Goal: Information Seeking & Learning: Learn about a topic

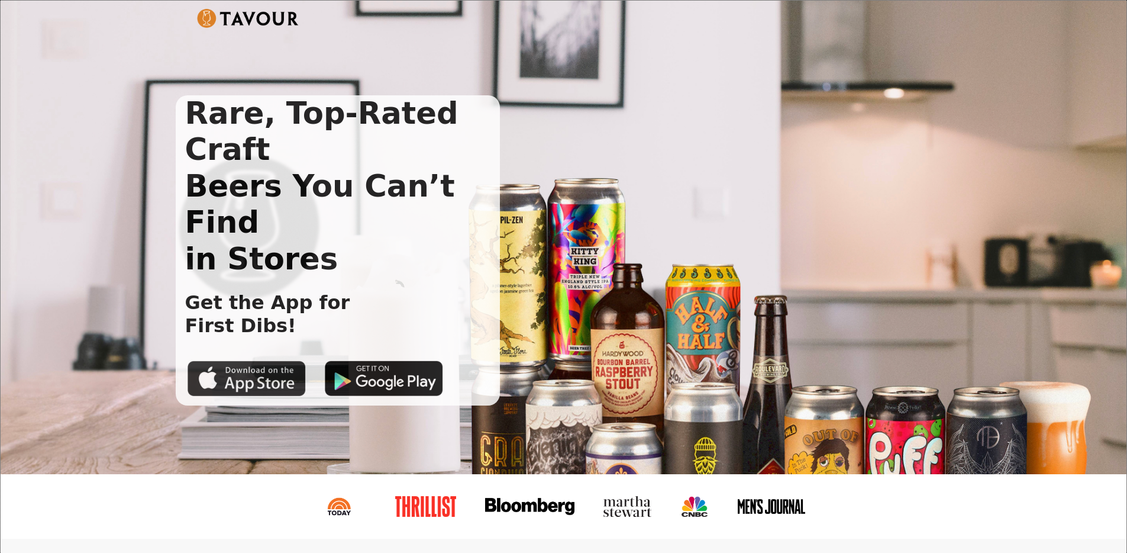
click at [253, 360] on img at bounding box center [247, 377] width 118 height 35
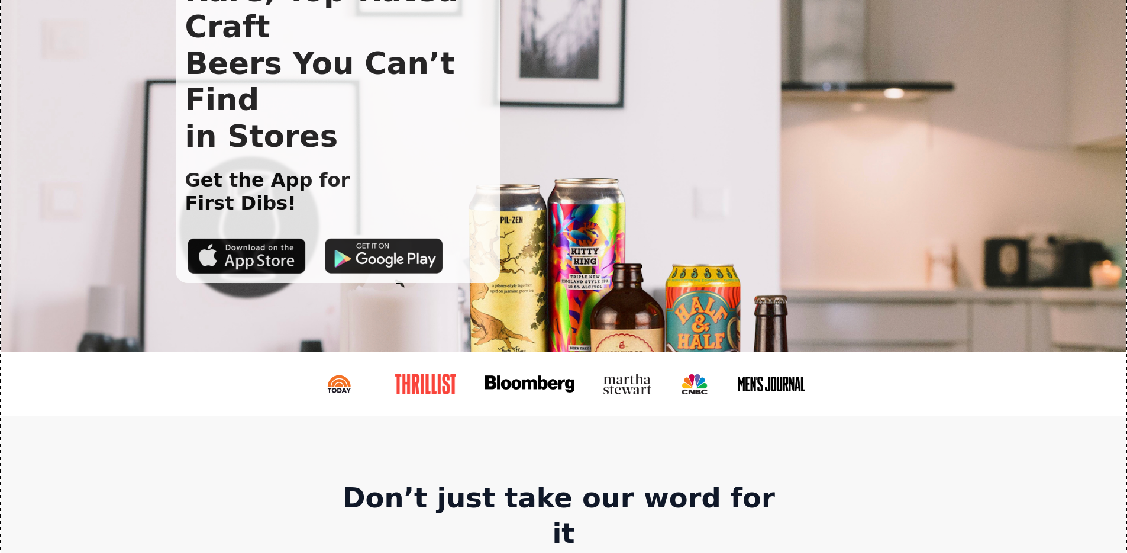
scroll to position [144, 0]
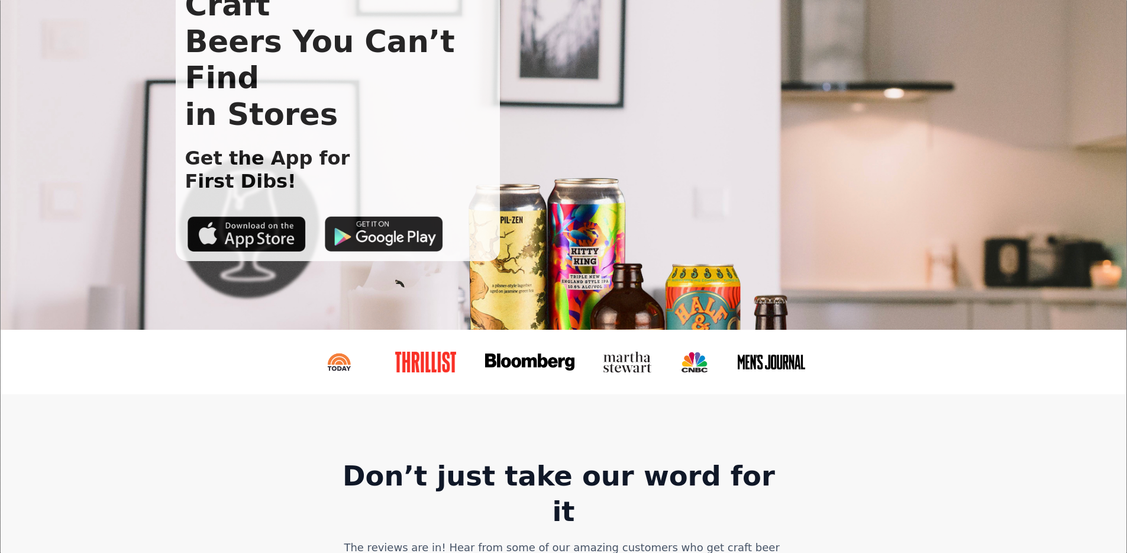
click at [334, 367] on img at bounding box center [339, 361] width 54 height 21
click at [419, 353] on img at bounding box center [426, 361] width 63 height 21
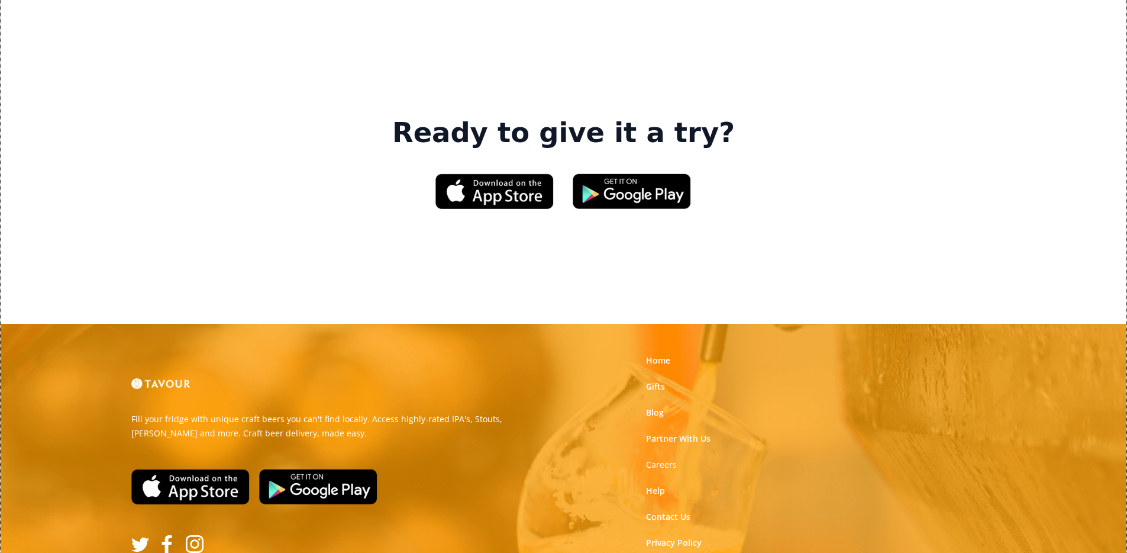
scroll to position [1816, 0]
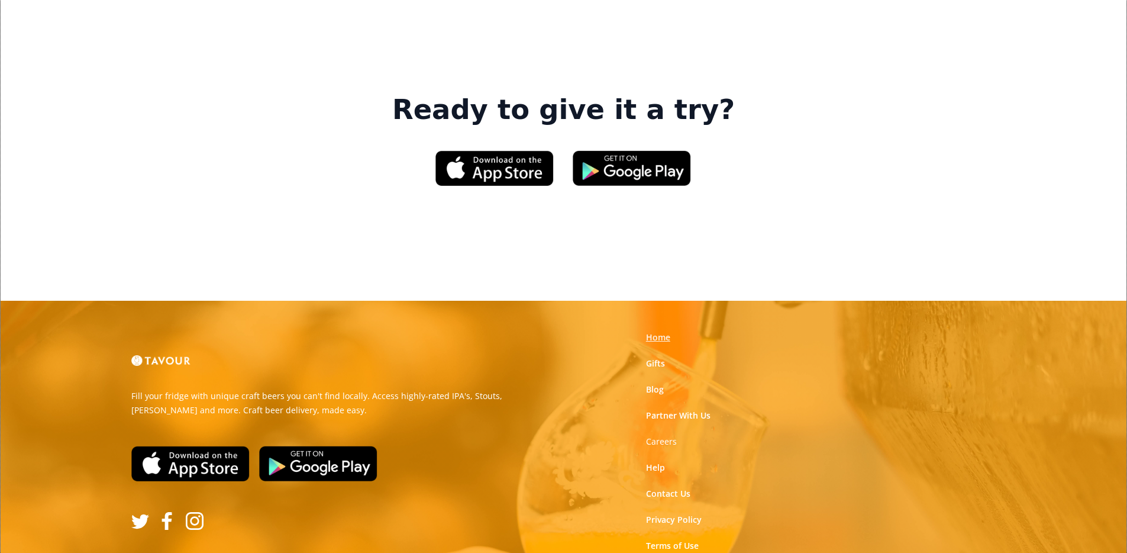
click at [654, 331] on link "Home" at bounding box center [658, 337] width 24 height 12
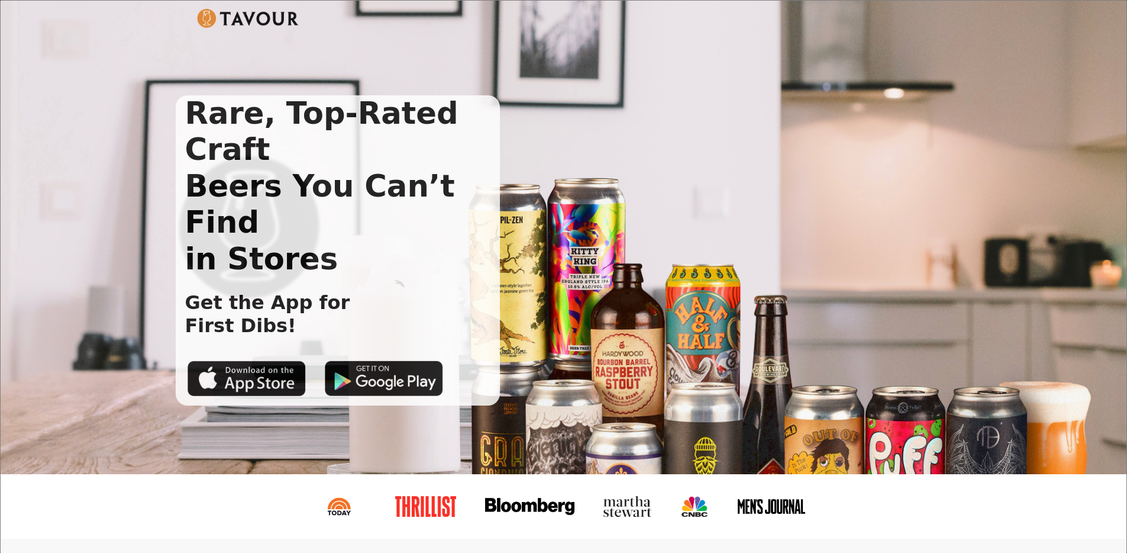
click at [244, 14] on img at bounding box center [248, 18] width 102 height 19
click at [234, 14] on img at bounding box center [248, 18] width 102 height 19
click at [233, 20] on img at bounding box center [248, 18] width 102 height 19
click at [1124, 11] on div "Rare, Top-Rated Craft Beers You Can’t Find in Stores Get the App for First Dibs!" at bounding box center [564, 237] width 1126 height 473
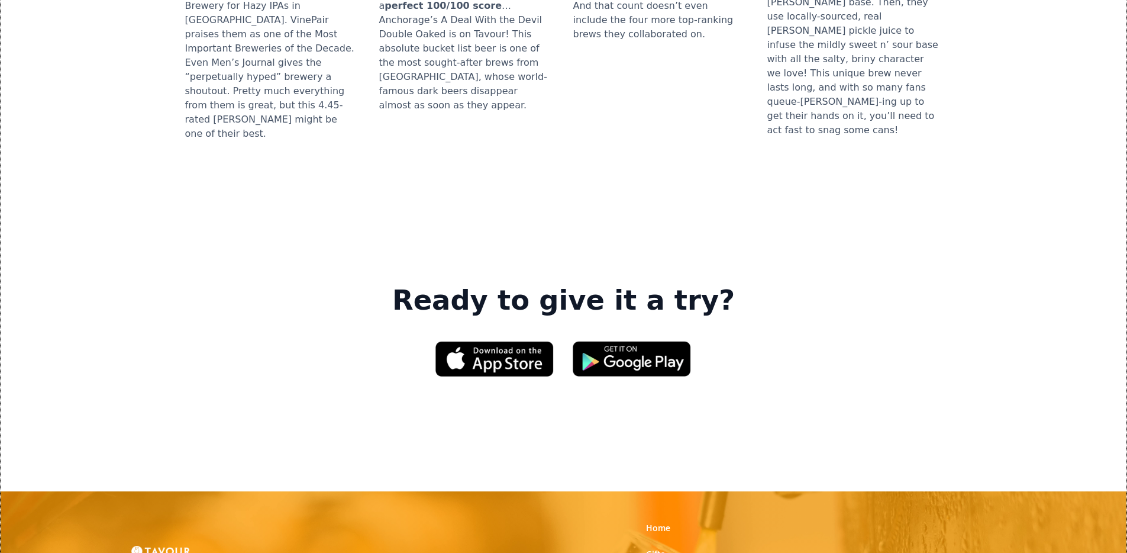
scroll to position [1816, 0]
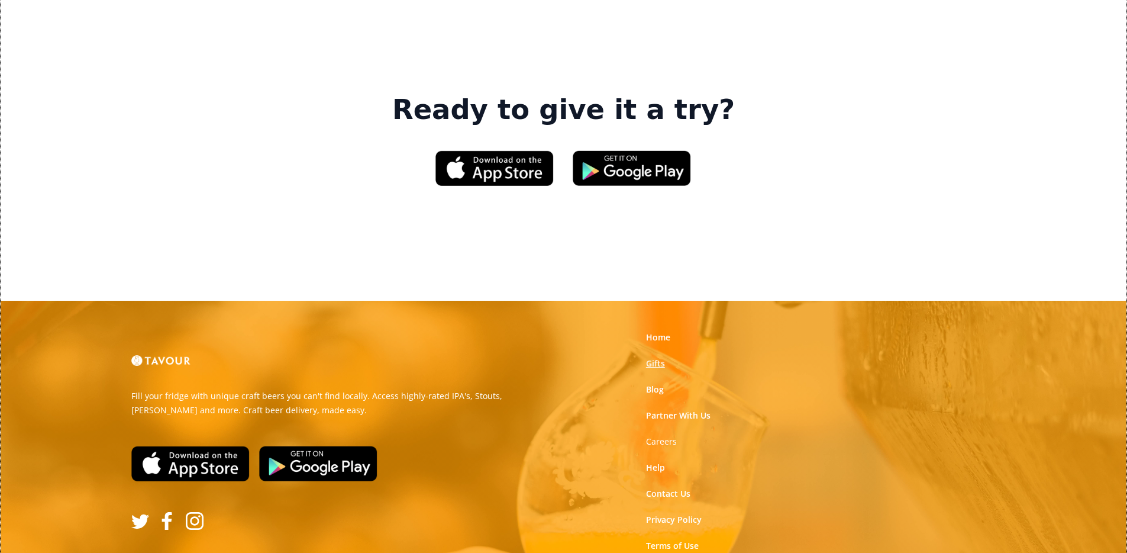
click at [655, 357] on link "Gifts" at bounding box center [655, 363] width 19 height 12
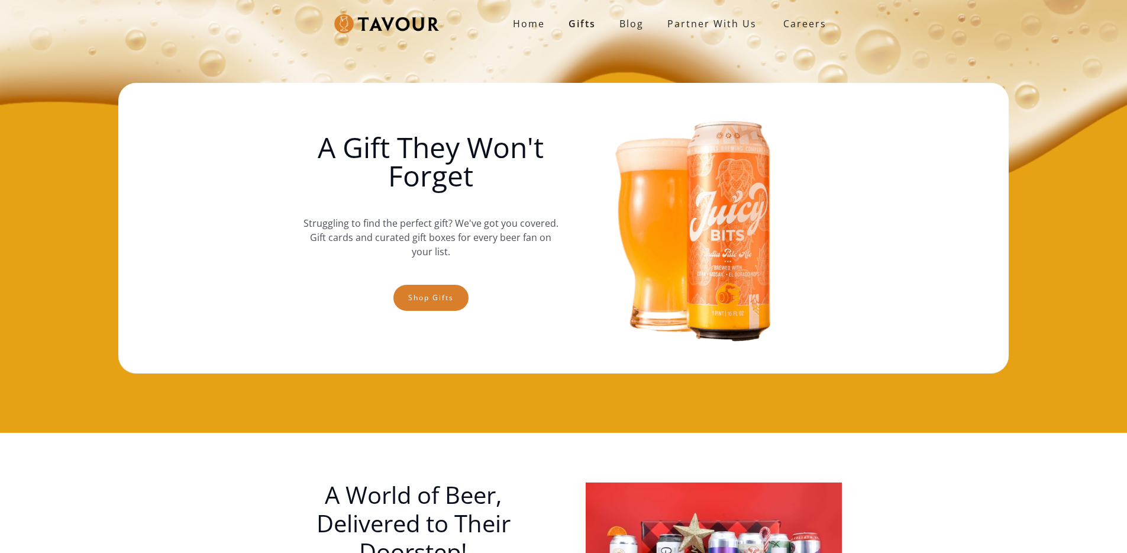
click at [408, 27] on img at bounding box center [386, 24] width 105 height 20
click at [393, 23] on img at bounding box center [386, 24] width 105 height 20
click at [348, 23] on img at bounding box center [386, 24] width 105 height 20
drag, startPoint x: 310, startPoint y: 23, endPoint x: 327, endPoint y: 23, distance: 17.2
click at [311, 23] on div "Home Gifts Blog partner with us SIGN UP Careers" at bounding box center [564, 23] width 556 height 47
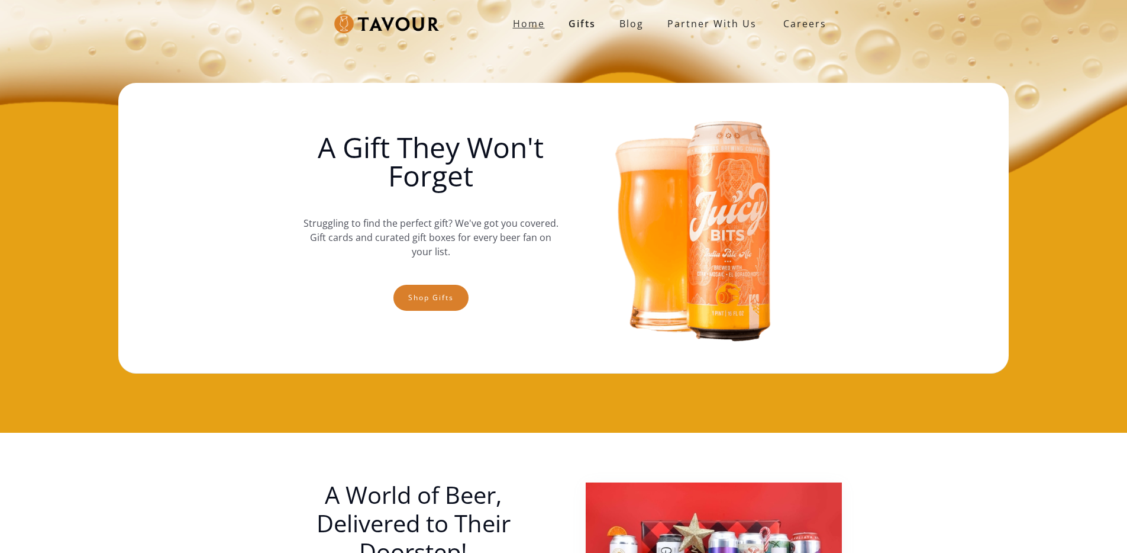
click at [521, 21] on strong "Home" at bounding box center [529, 23] width 32 height 13
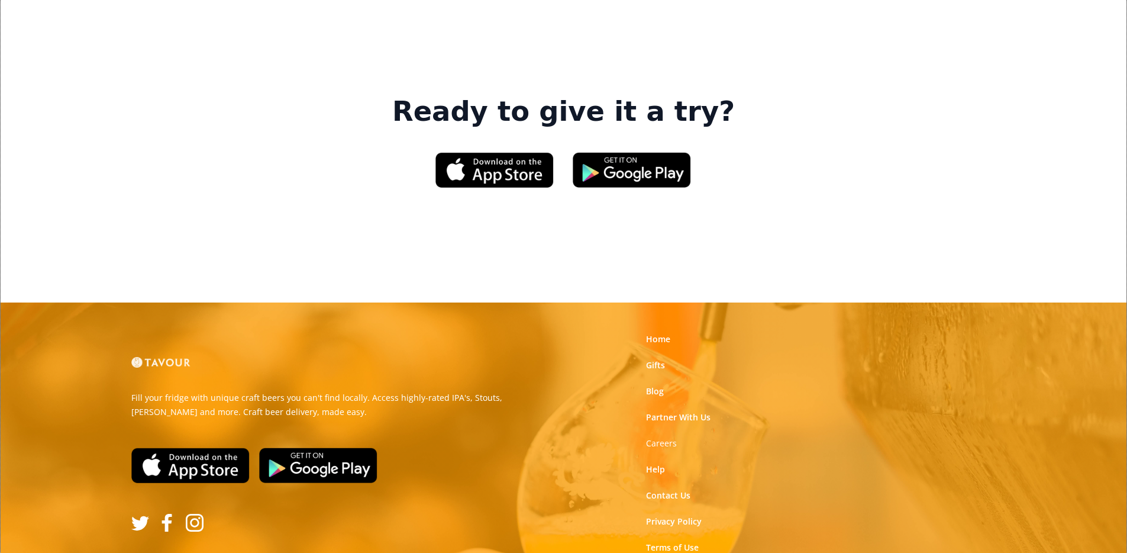
scroll to position [1814, 0]
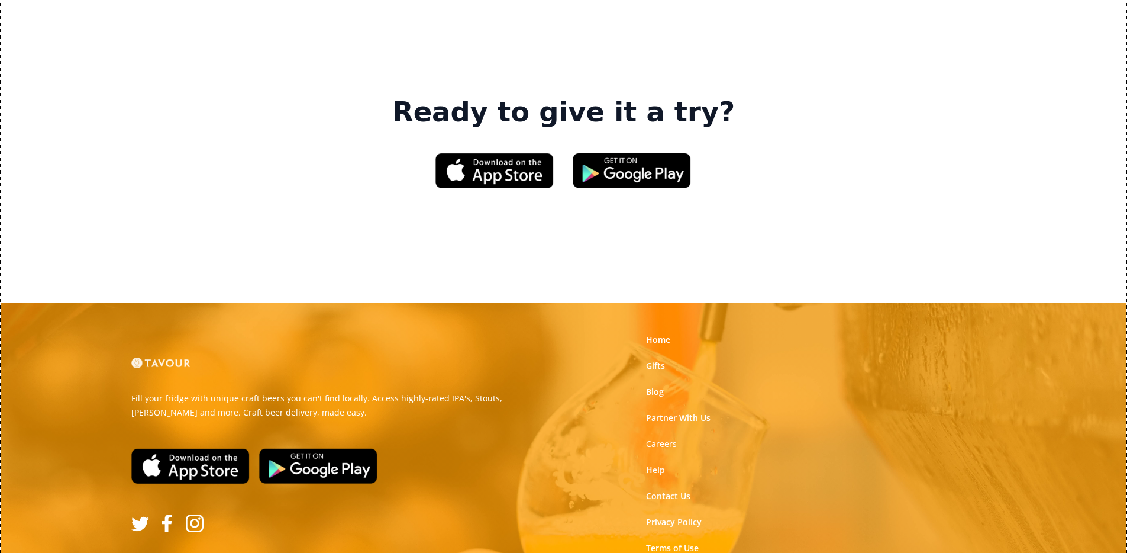
click at [151, 357] on img at bounding box center [160, 362] width 59 height 11
click at [172, 357] on img at bounding box center [160, 362] width 59 height 11
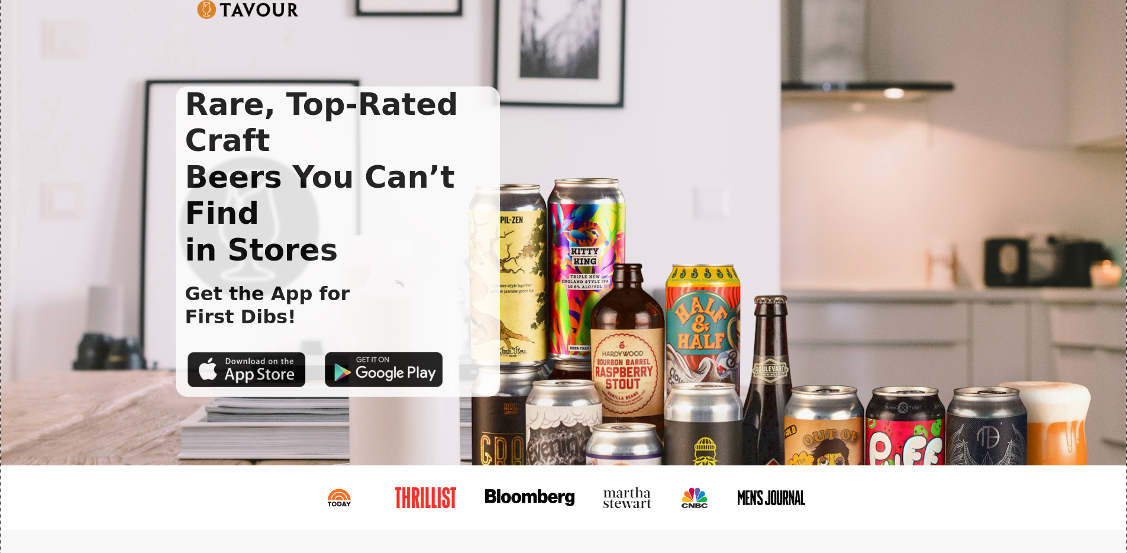
scroll to position [0, 0]
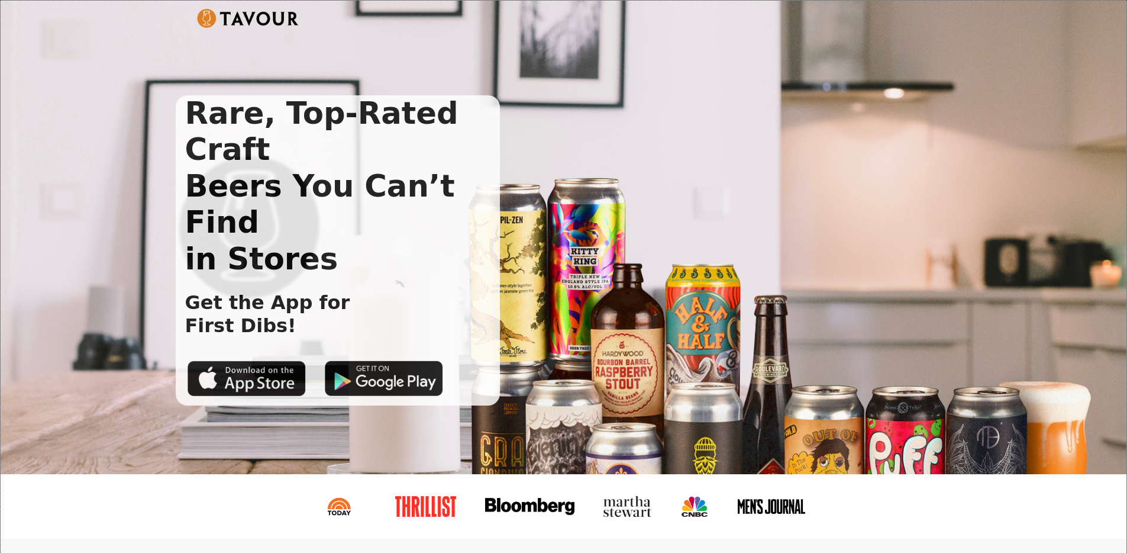
click at [950, 1] on div "Rare, Top-Rated Craft Beers You Can’t Find in Stores Get the App for First Dibs!" at bounding box center [564, 237] width 1126 height 473
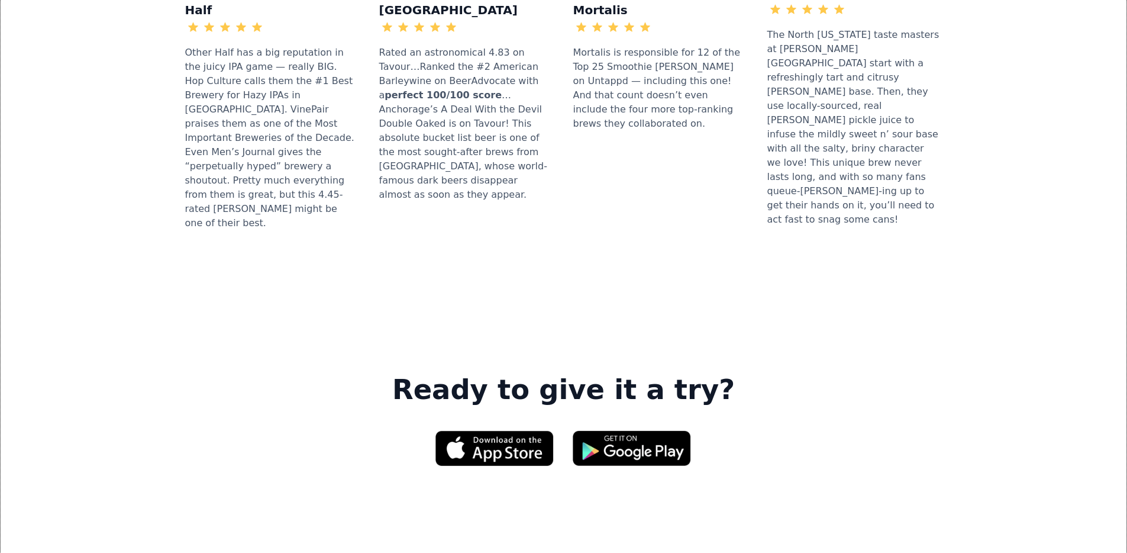
scroll to position [1816, 0]
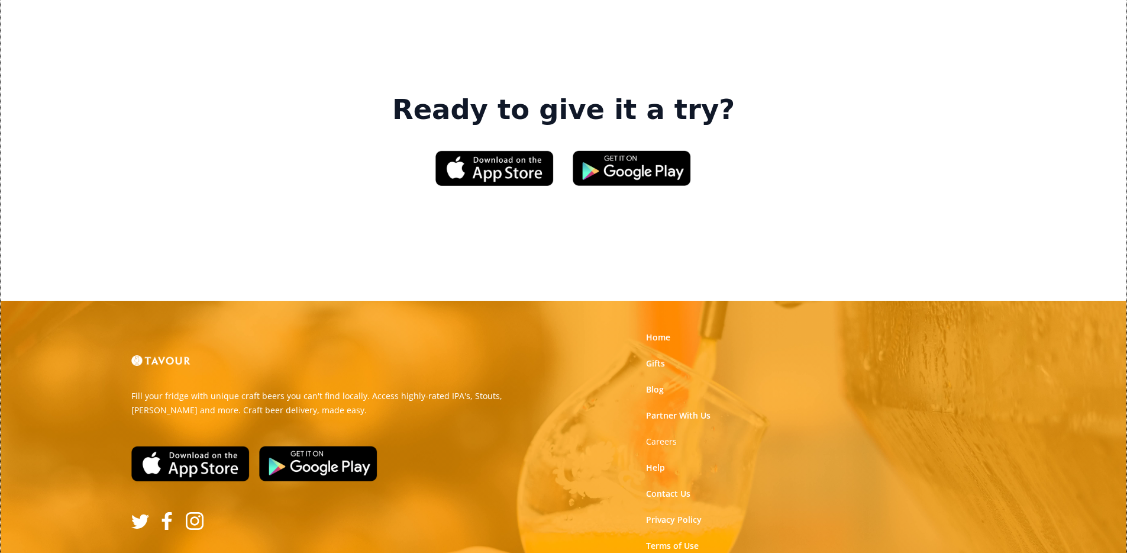
click at [163, 512] on img at bounding box center [168, 521] width 18 height 18
click at [140, 512] on img at bounding box center [140, 521] width 18 height 18
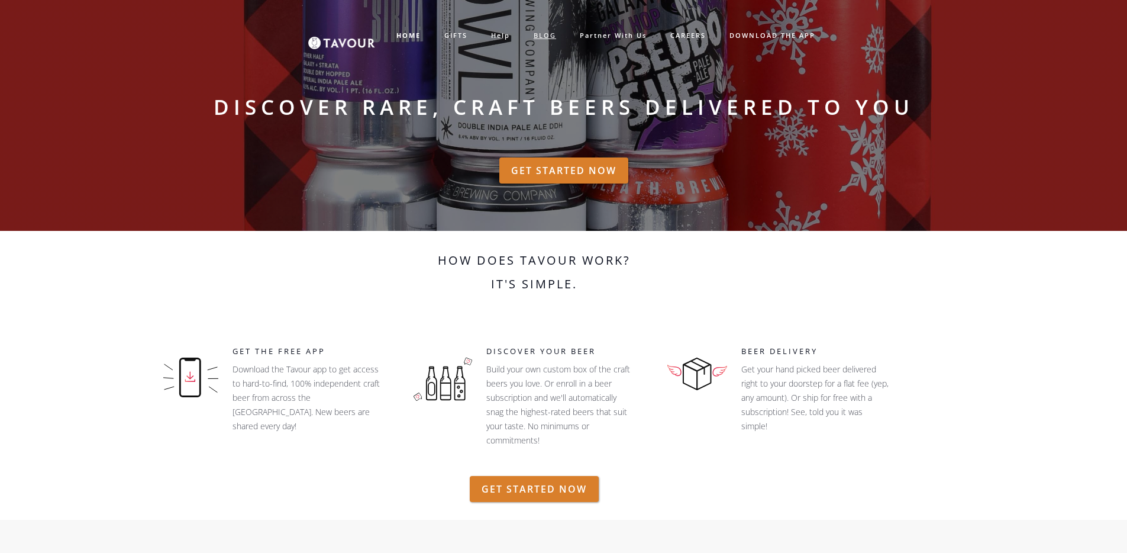
click at [551, 33] on link "BLOG" at bounding box center [545, 36] width 46 height 20
click at [546, 33] on link "BLOG" at bounding box center [545, 36] width 46 height 20
click at [543, 35] on link "BLOG" at bounding box center [545, 36] width 46 height 20
click at [348, 42] on img at bounding box center [341, 35] width 67 height 27
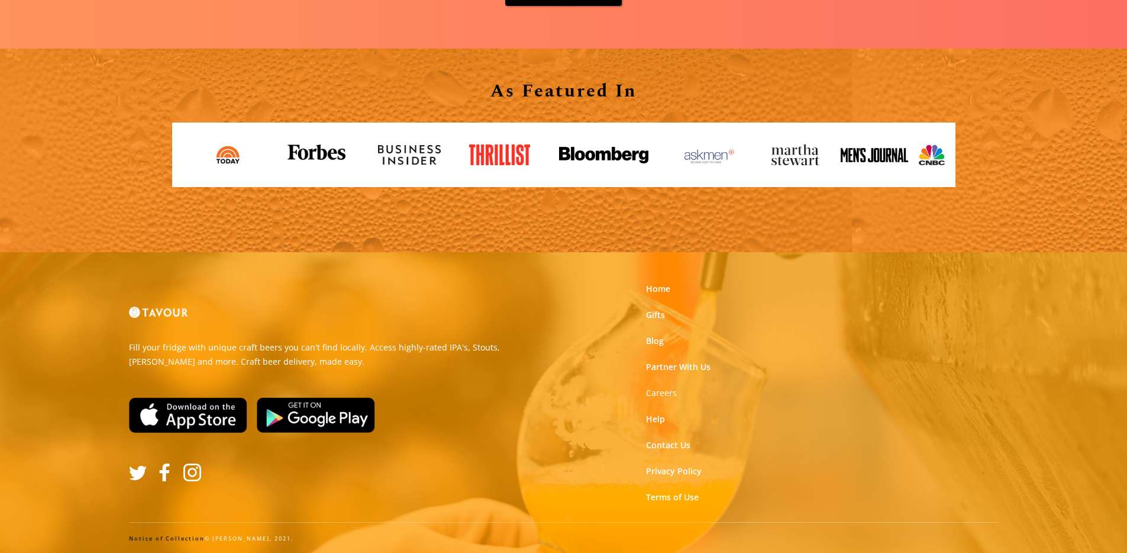
scroll to position [1975, 0]
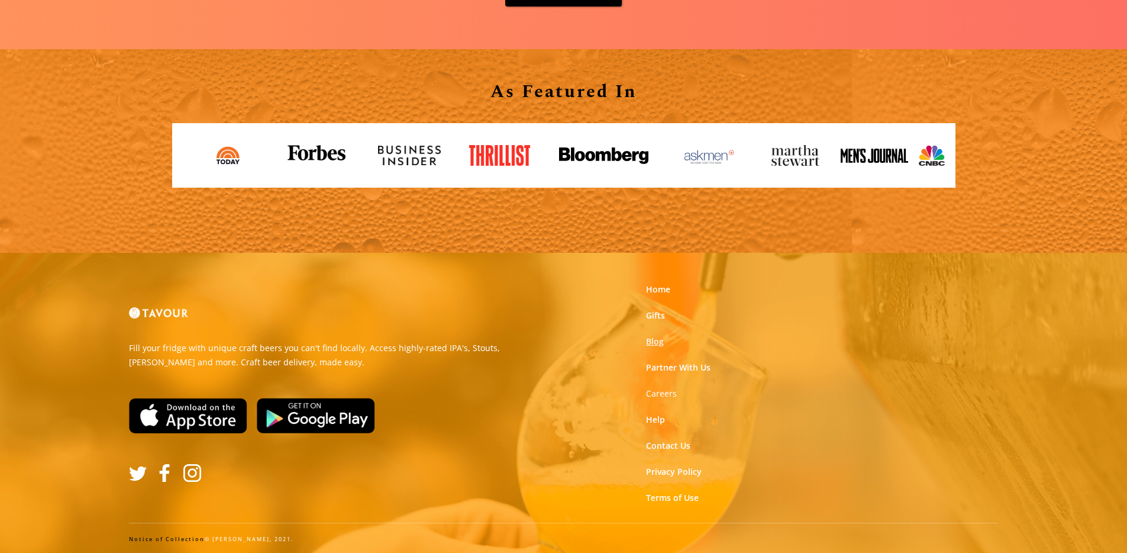
click at [651, 344] on link "Blog" at bounding box center [655, 341] width 18 height 12
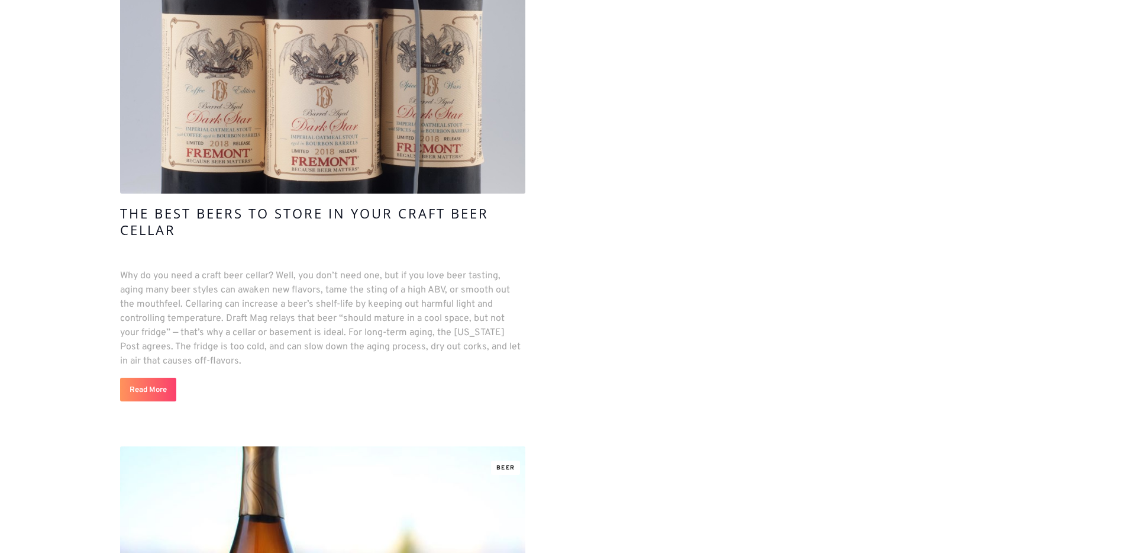
scroll to position [559, 0]
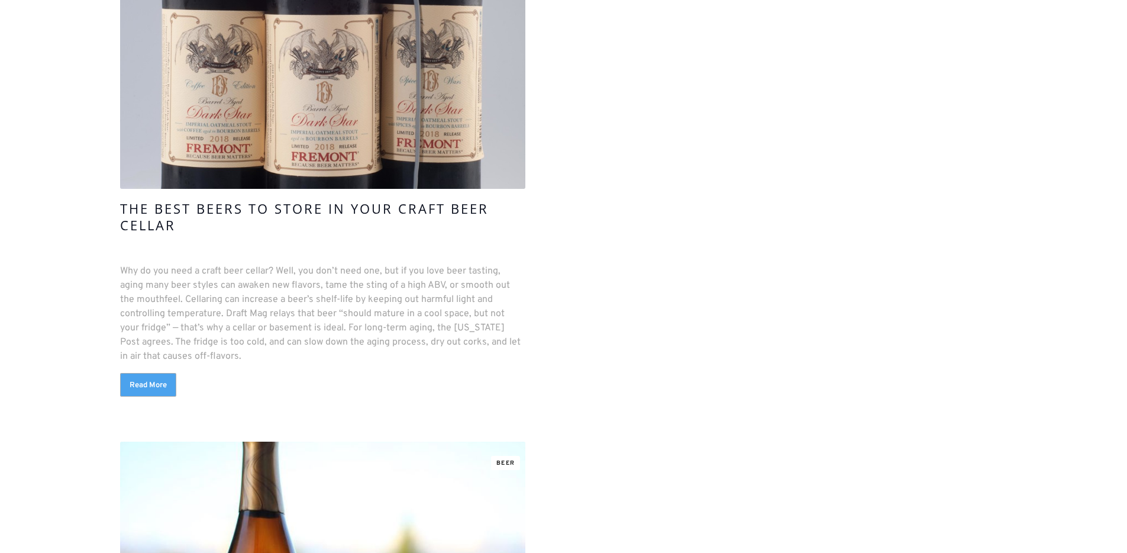
click at [147, 388] on link "Read More" at bounding box center [148, 385] width 56 height 24
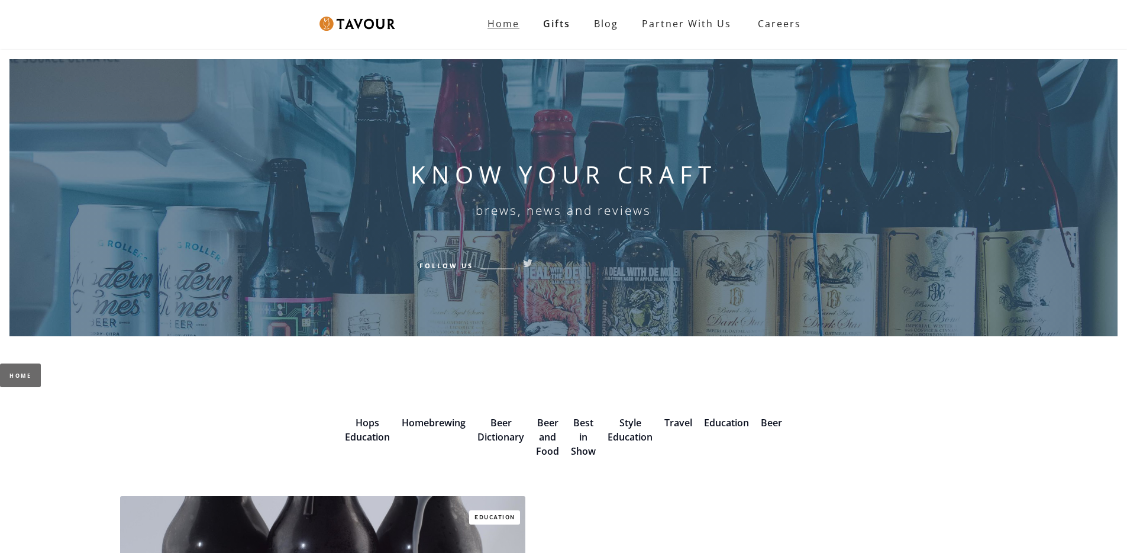
click at [502, 24] on strong "Home" at bounding box center [504, 23] width 32 height 13
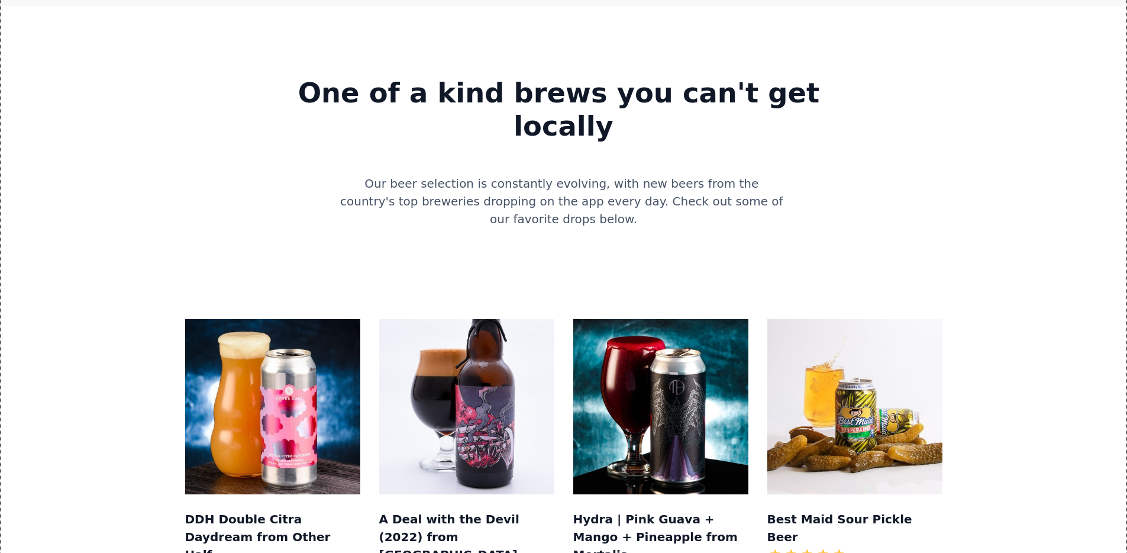
scroll to position [984, 0]
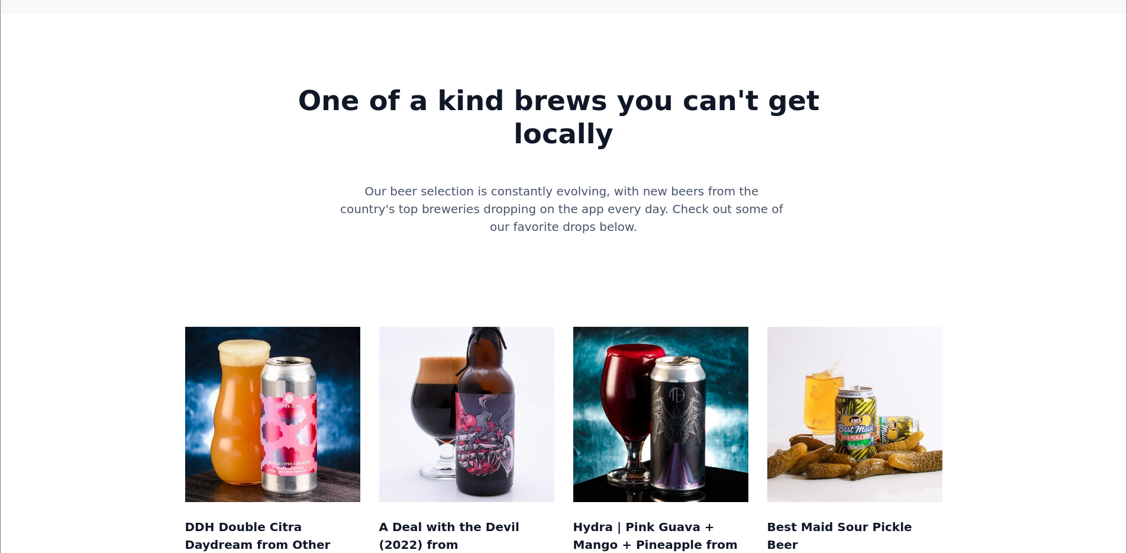
click at [300, 327] on img at bounding box center [272, 414] width 175 height 175
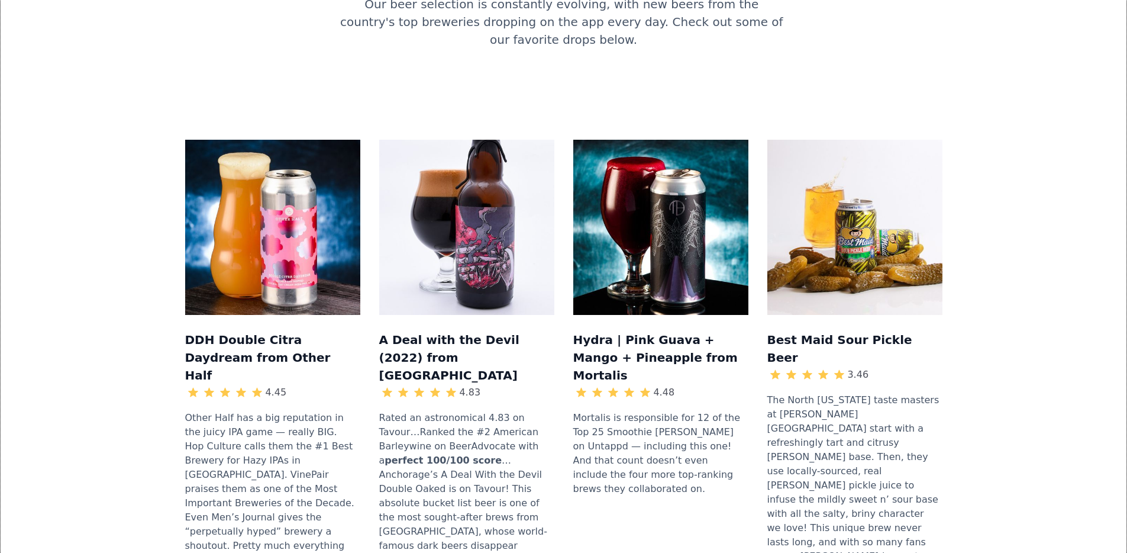
scroll to position [1173, 0]
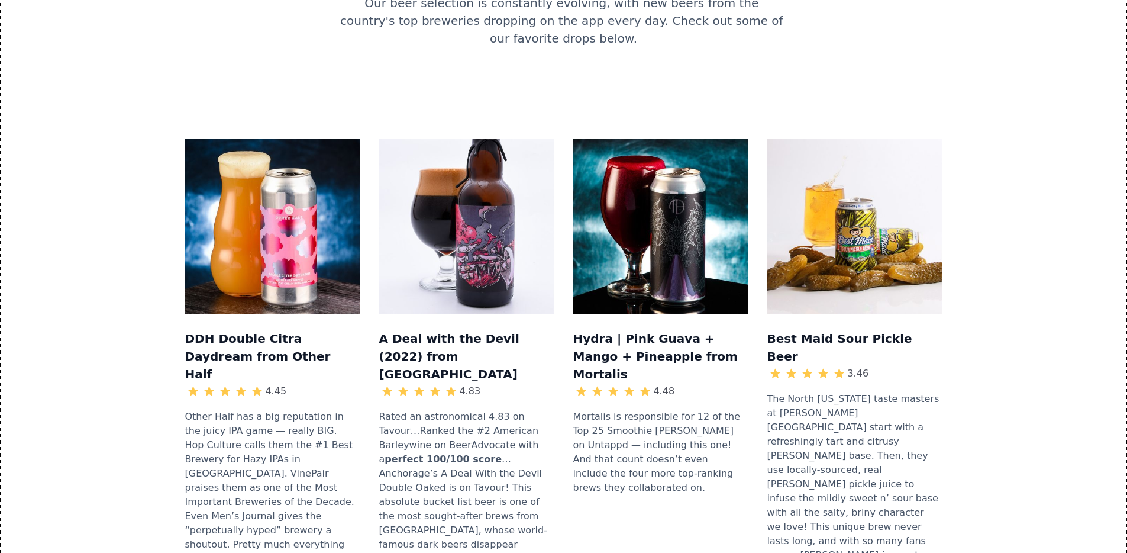
click at [298, 207] on img at bounding box center [272, 225] width 175 height 175
click at [406, 166] on img at bounding box center [466, 225] width 175 height 175
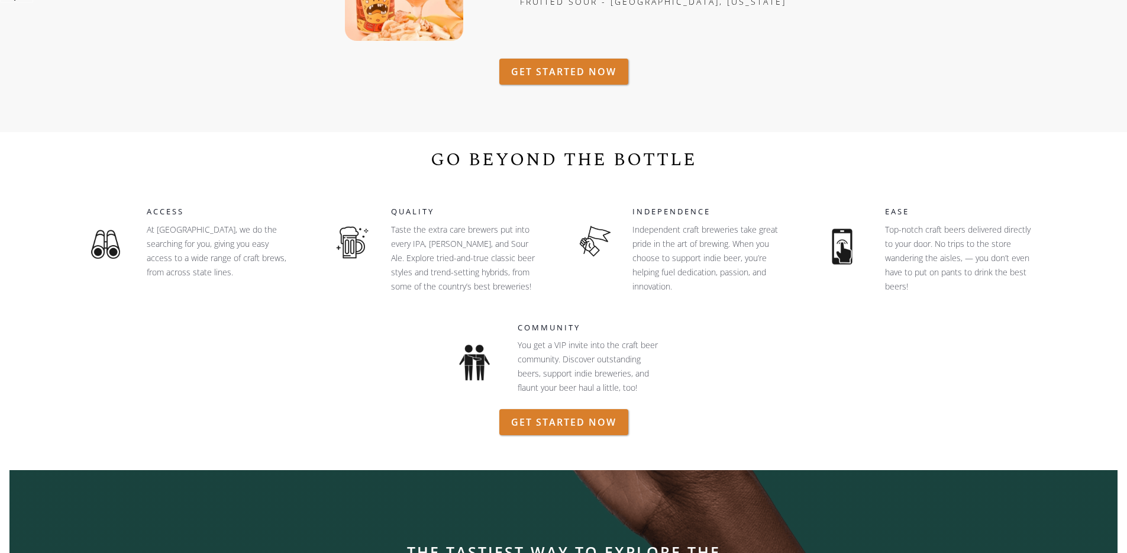
scroll to position [607, 0]
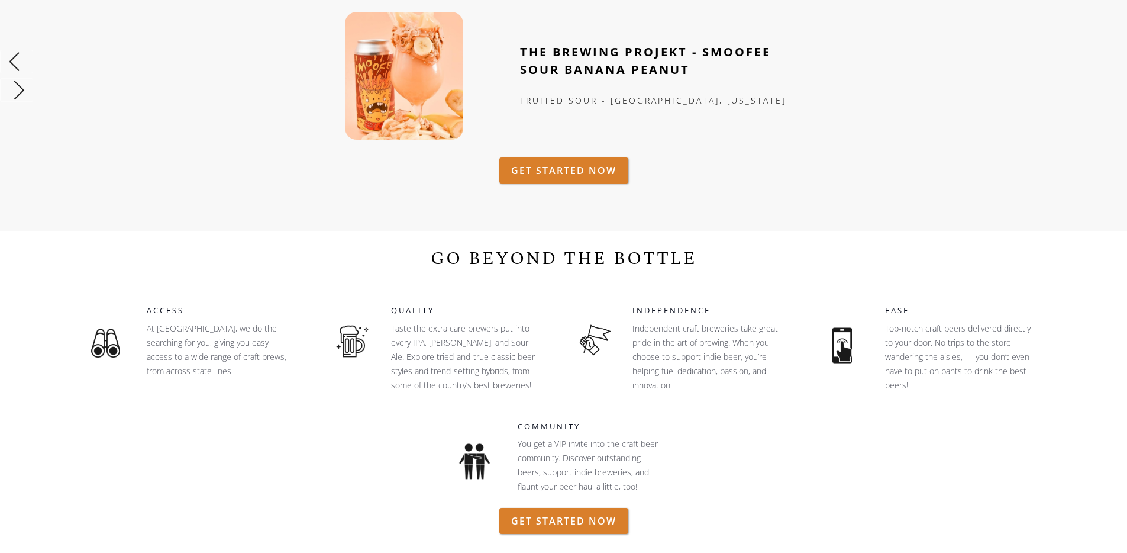
click at [412, 83] on img "2 of 6" at bounding box center [404, 76] width 118 height 128
click at [606, 53] on strong "THE BREWING PROJEKT - SMOOFEE SOUR BANANA PEANUT" at bounding box center [645, 61] width 251 height 34
click at [606, 92] on div "THE BREWING PROJEKT - SMOOFEE SOUR BANANA PEANUT fruited sour - eau claire, wis…" at bounding box center [622, 75] width 319 height 64
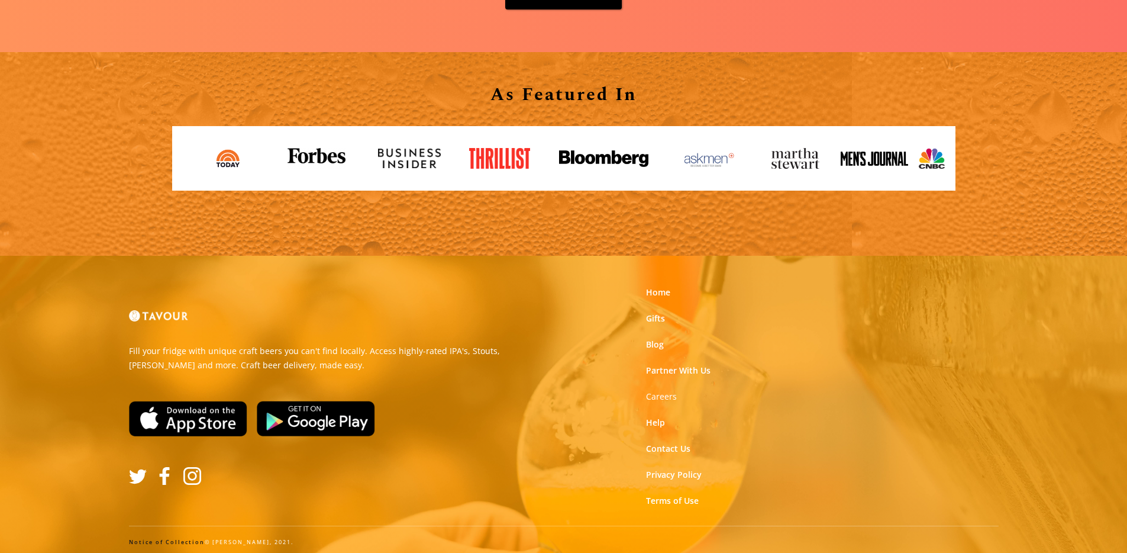
scroll to position [1978, 0]
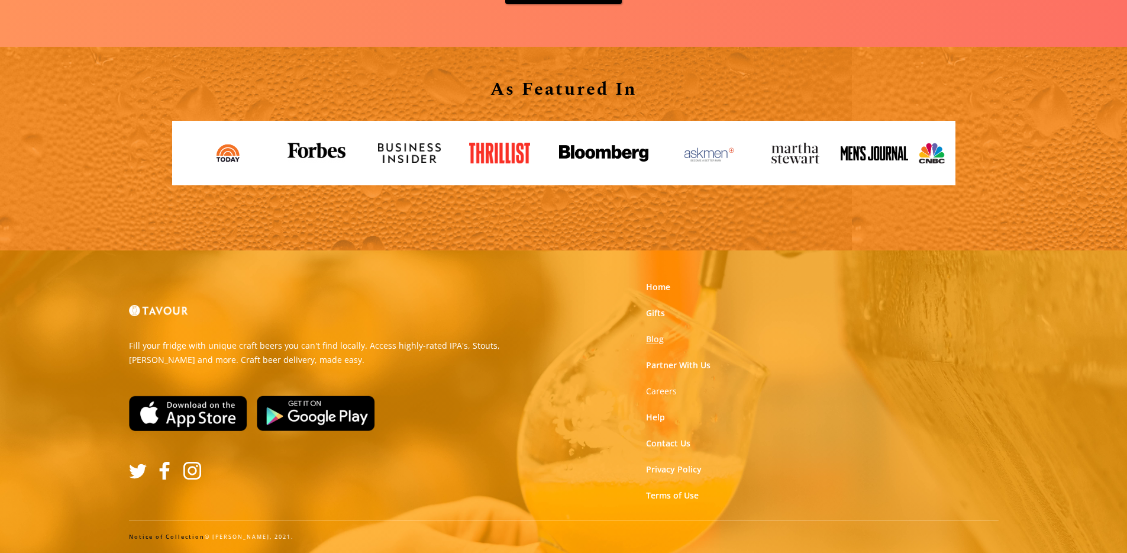
click at [652, 340] on link "Blog" at bounding box center [655, 339] width 18 height 12
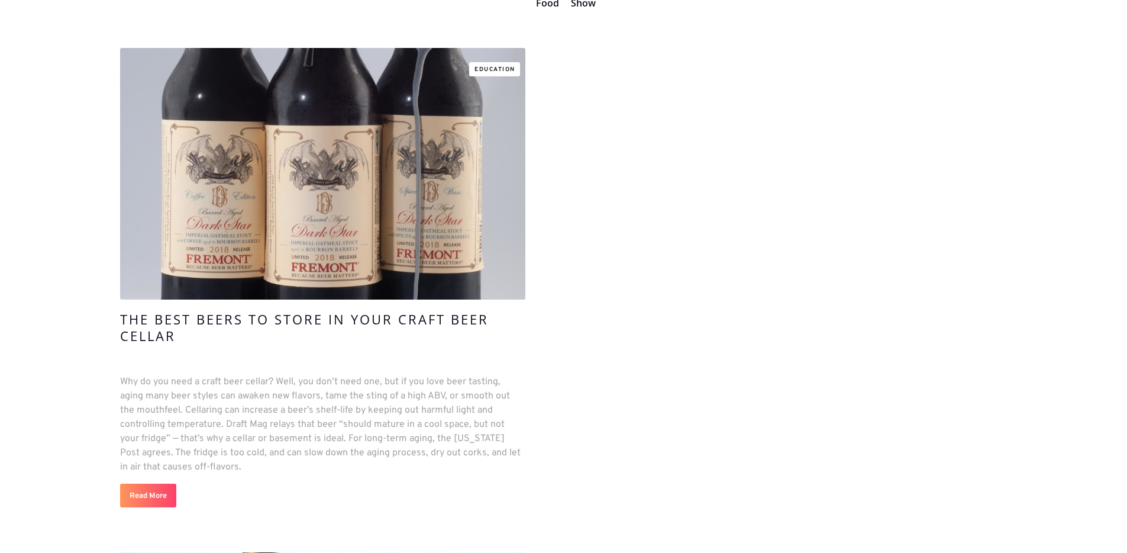
scroll to position [519, 0]
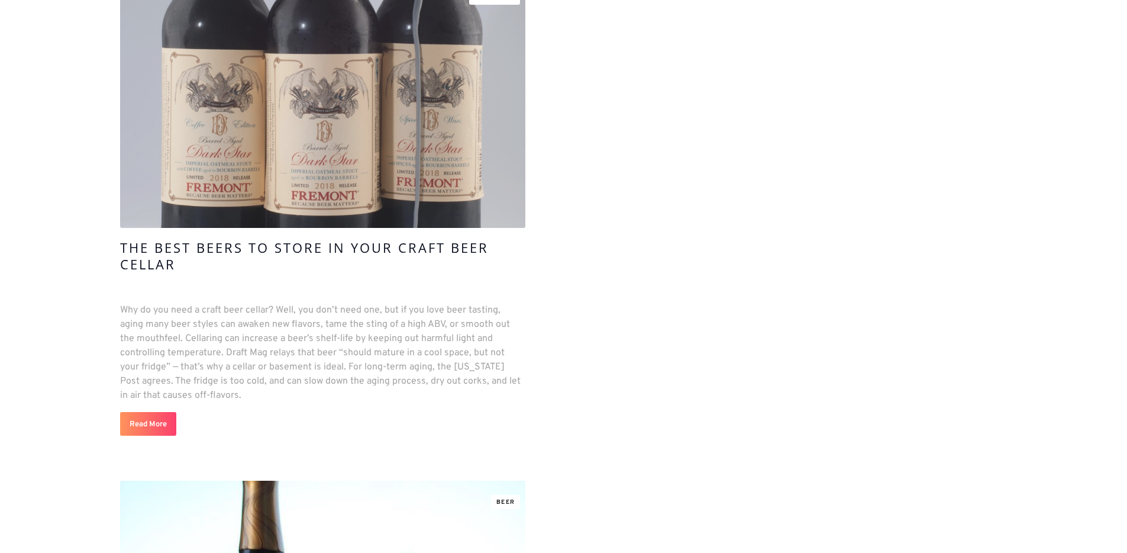
click at [368, 207] on link at bounding box center [322, 101] width 405 height 251
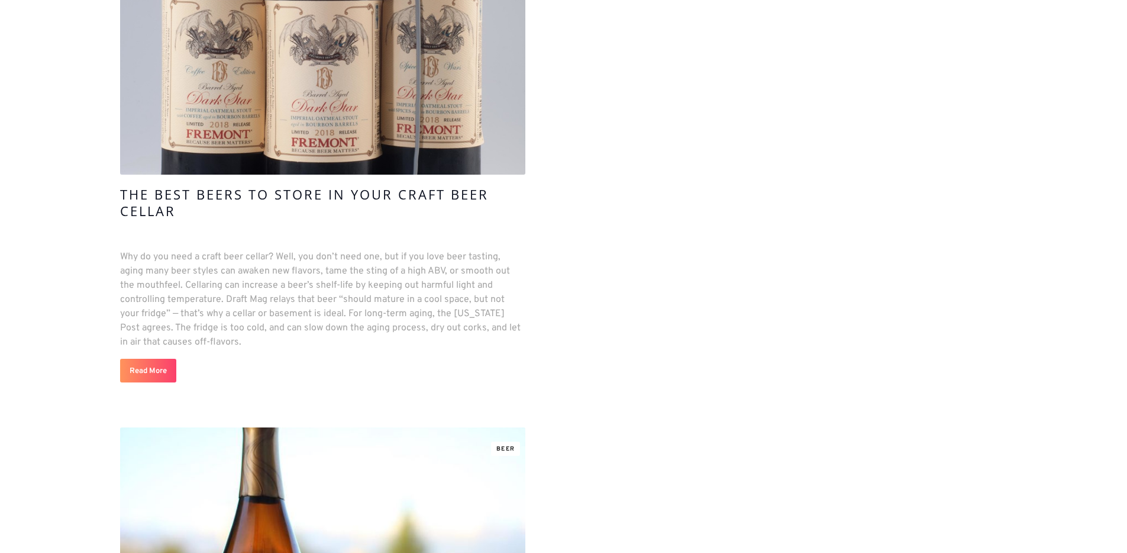
scroll to position [608, 0]
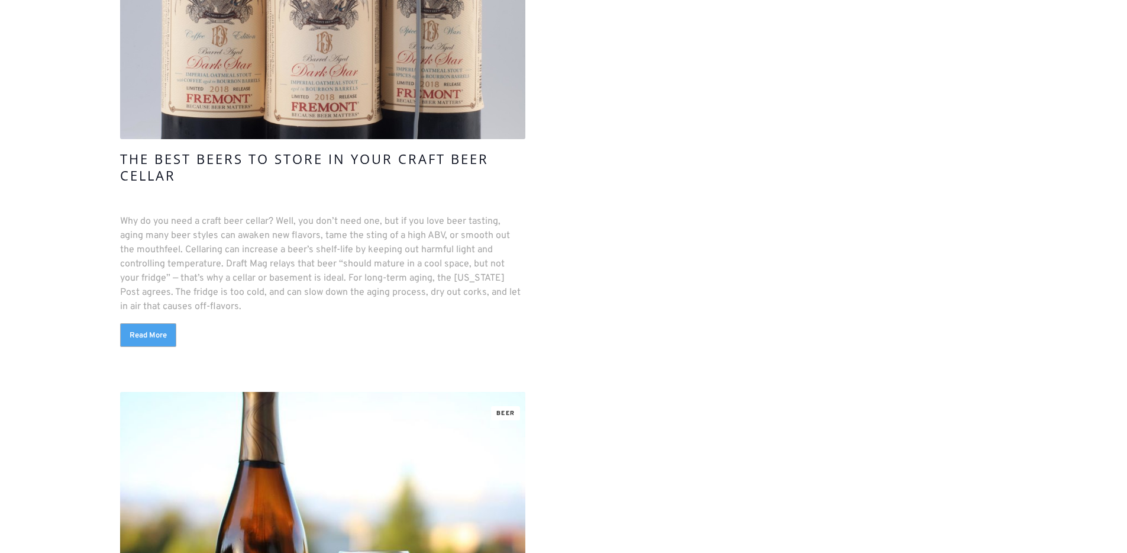
click at [165, 325] on link "Read More" at bounding box center [148, 335] width 56 height 24
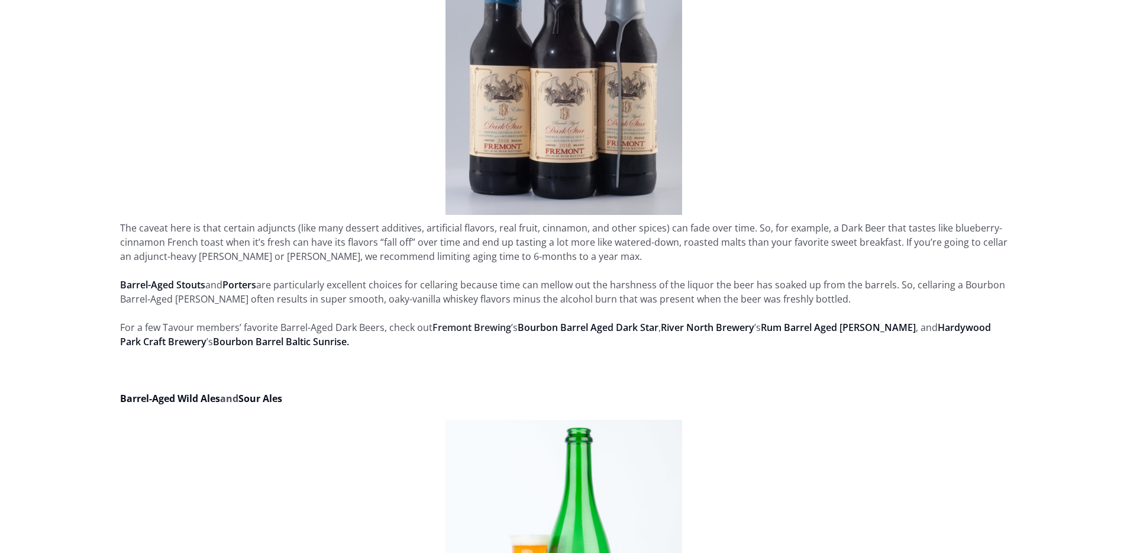
scroll to position [979, 0]
click at [567, 327] on link "Bourbon Barrel Aged Dark Star" at bounding box center [588, 326] width 141 height 13
